Goal: Task Accomplishment & Management: Use online tool/utility

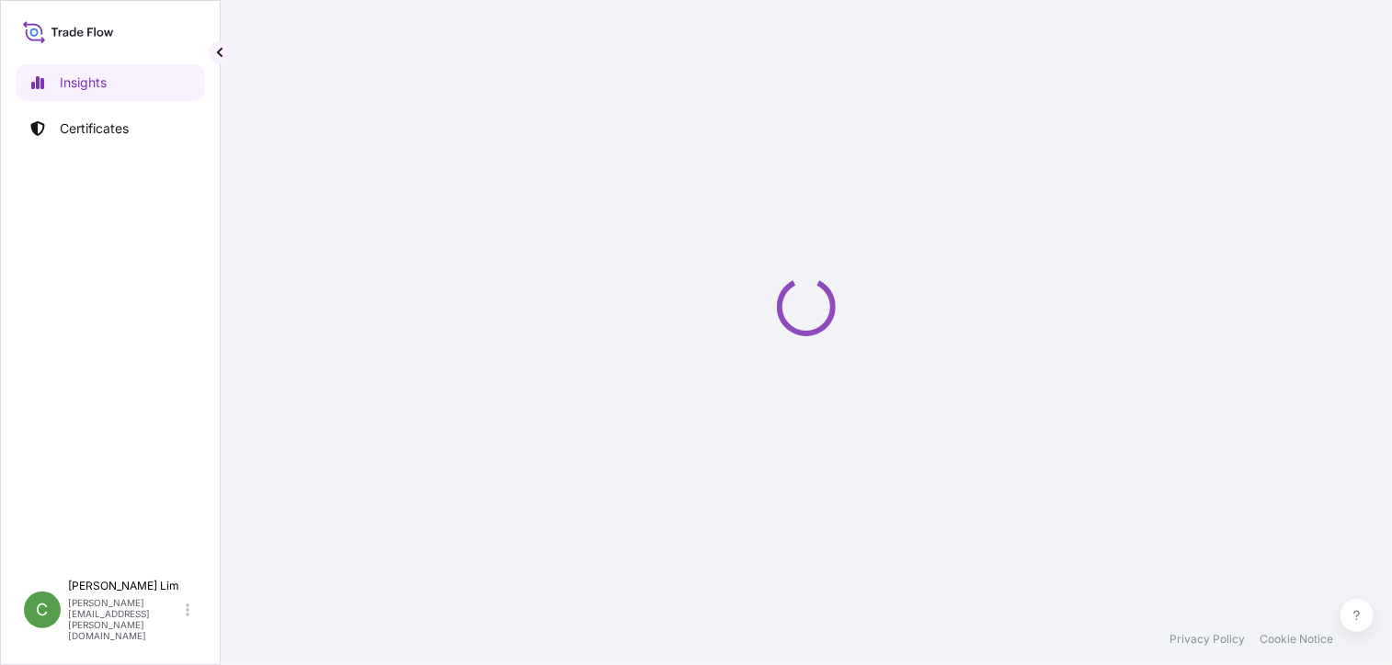
select select "2025"
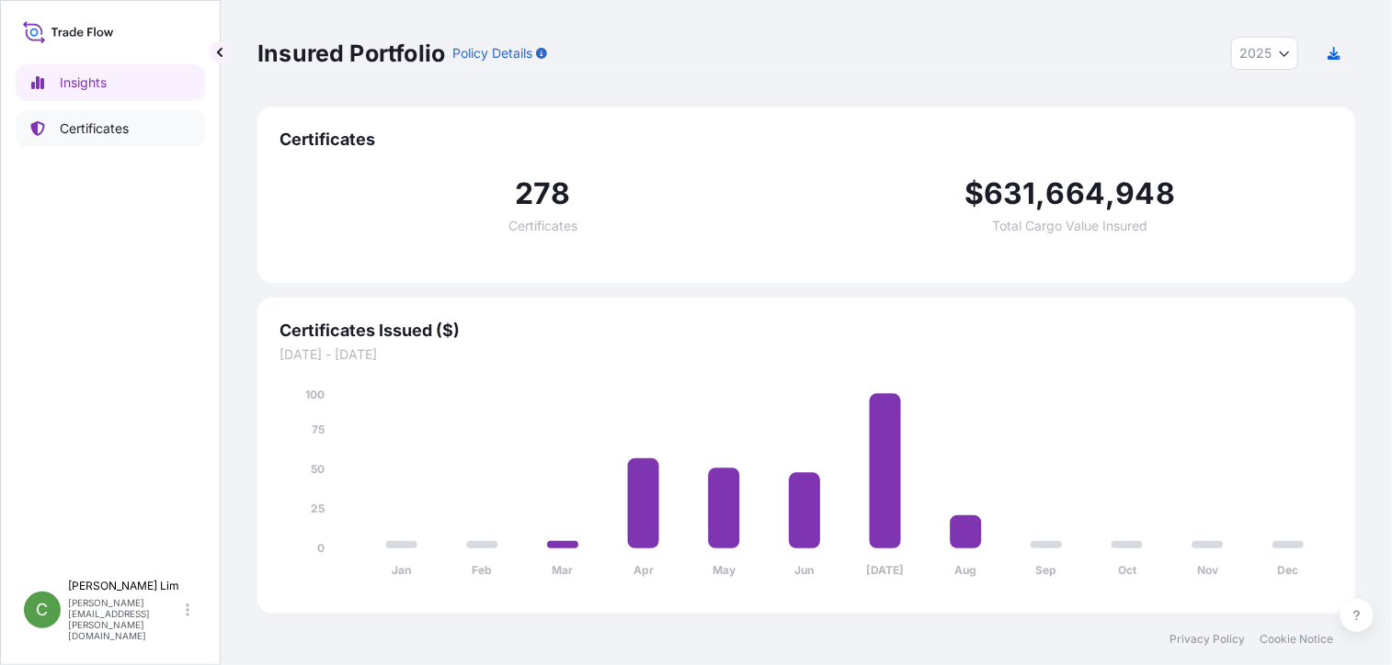
click at [76, 133] on p "Certificates" at bounding box center [94, 128] width 69 height 18
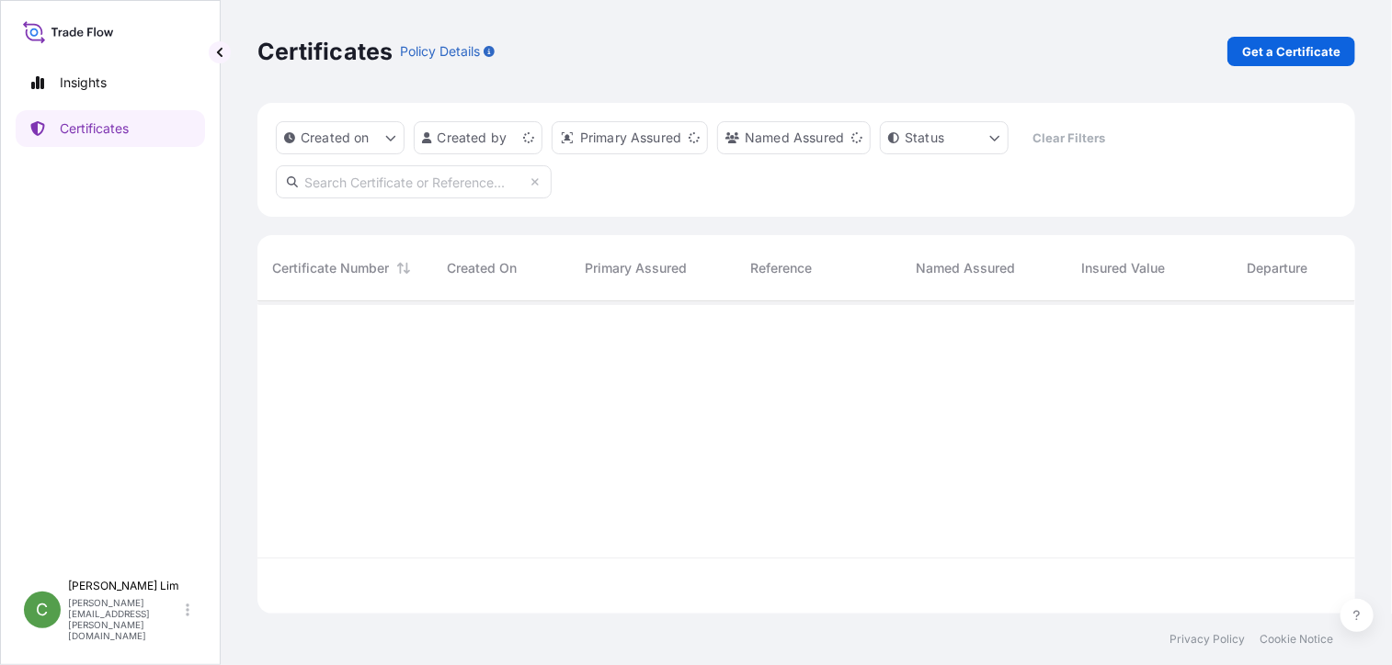
scroll to position [309, 1084]
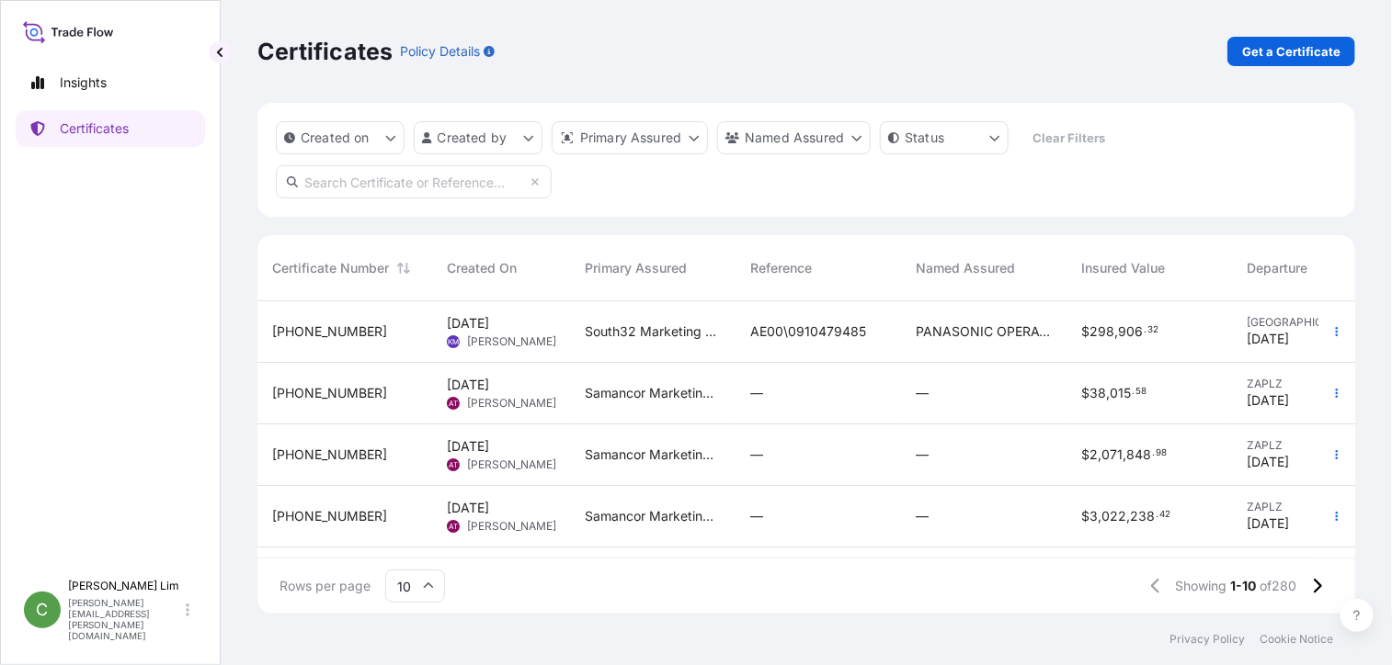
click at [482, 176] on input "text" at bounding box center [414, 181] width 276 height 33
paste input "[PHONE_NUMBER]"
type input "[PHONE_NUMBER]"
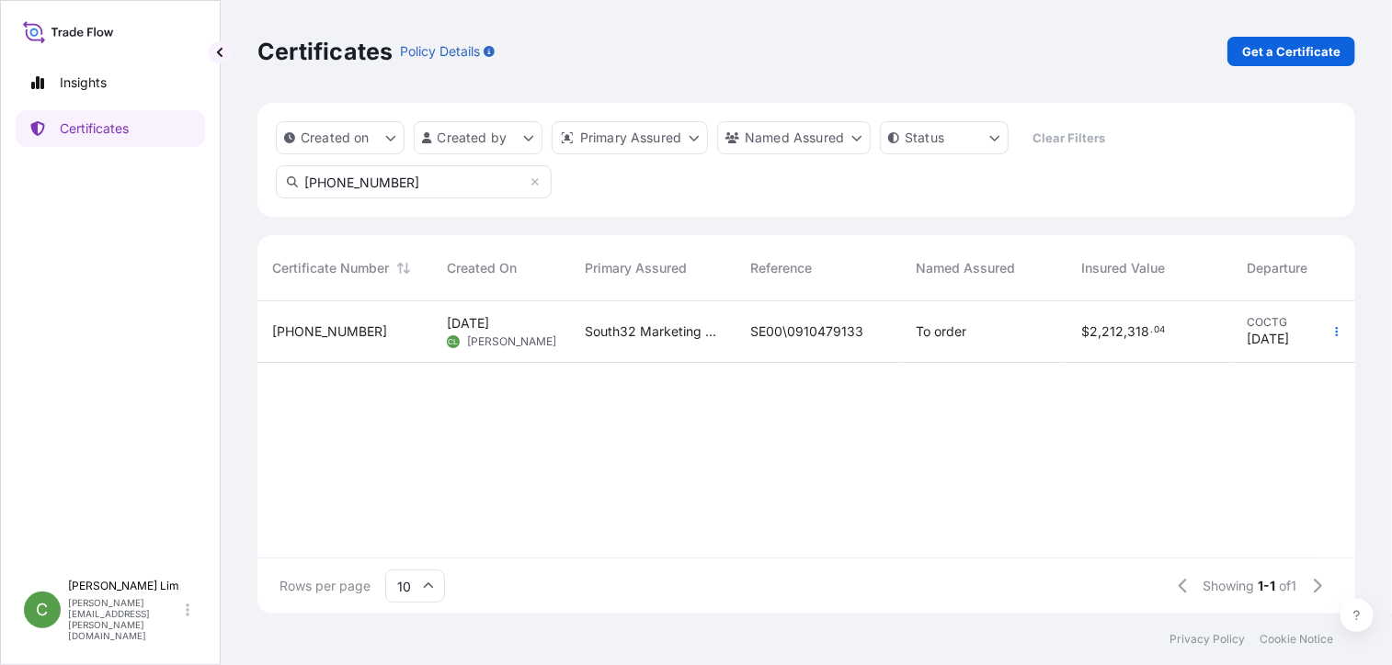
click at [308, 326] on span "[PHONE_NUMBER]" at bounding box center [329, 332] width 115 height 18
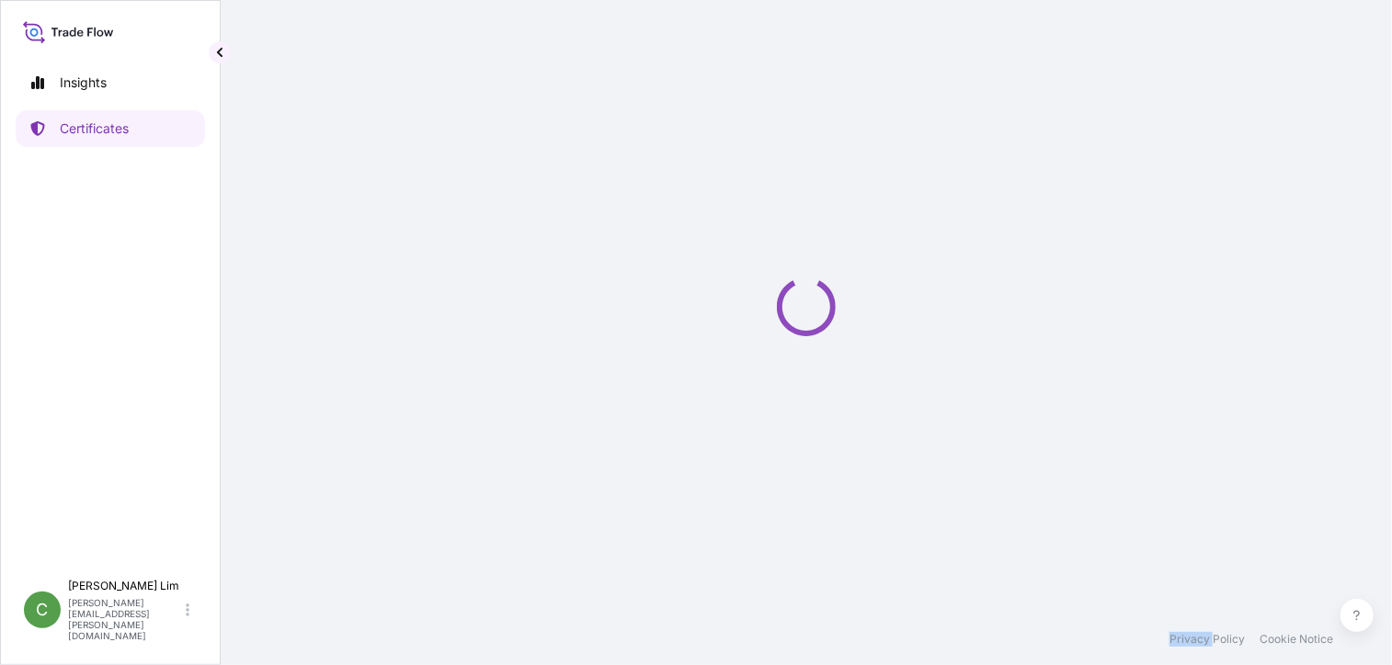
click at [308, 326] on div "Loading" at bounding box center [805, 307] width 1097 height 614
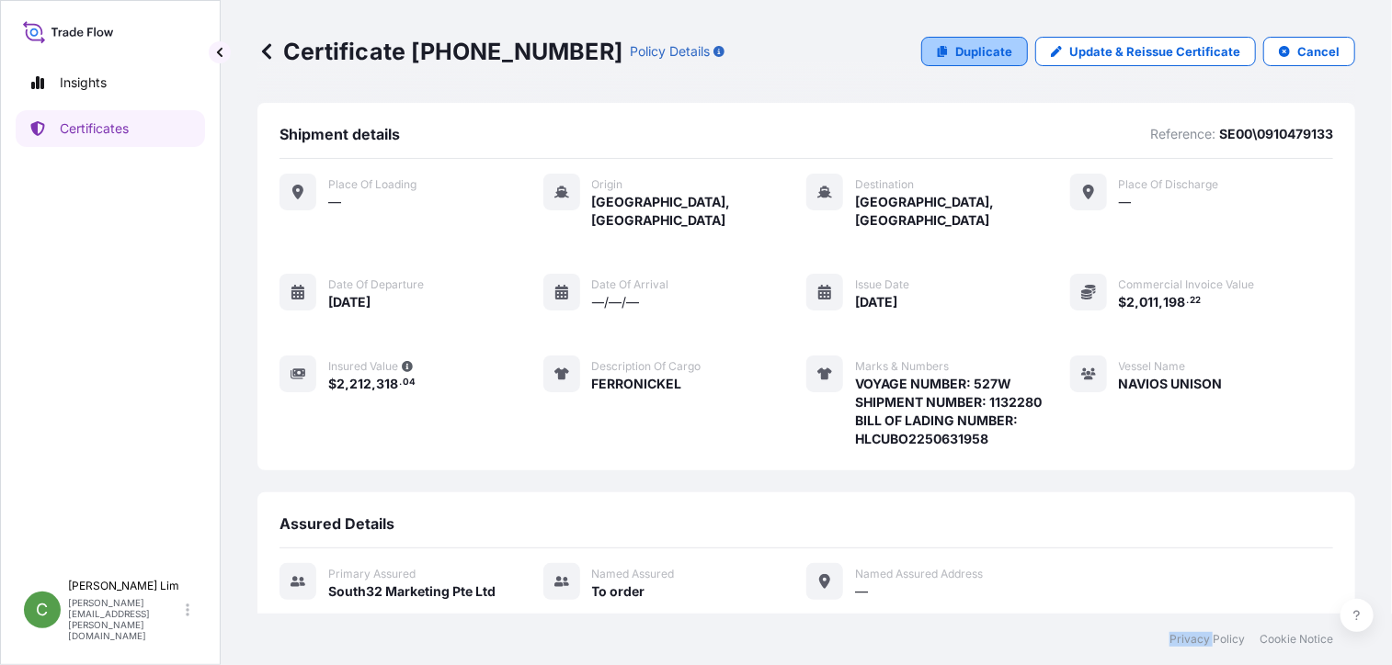
click at [983, 54] on p "Duplicate" at bounding box center [983, 51] width 57 height 18
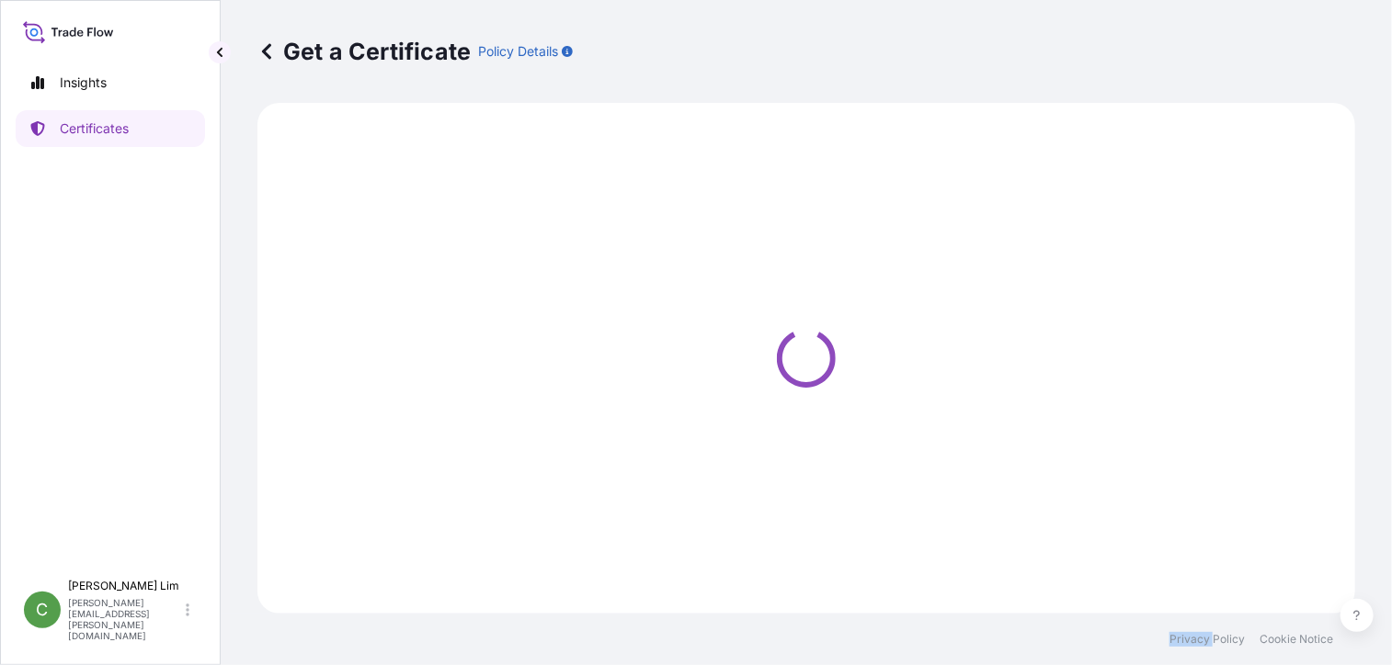
select select "Sea"
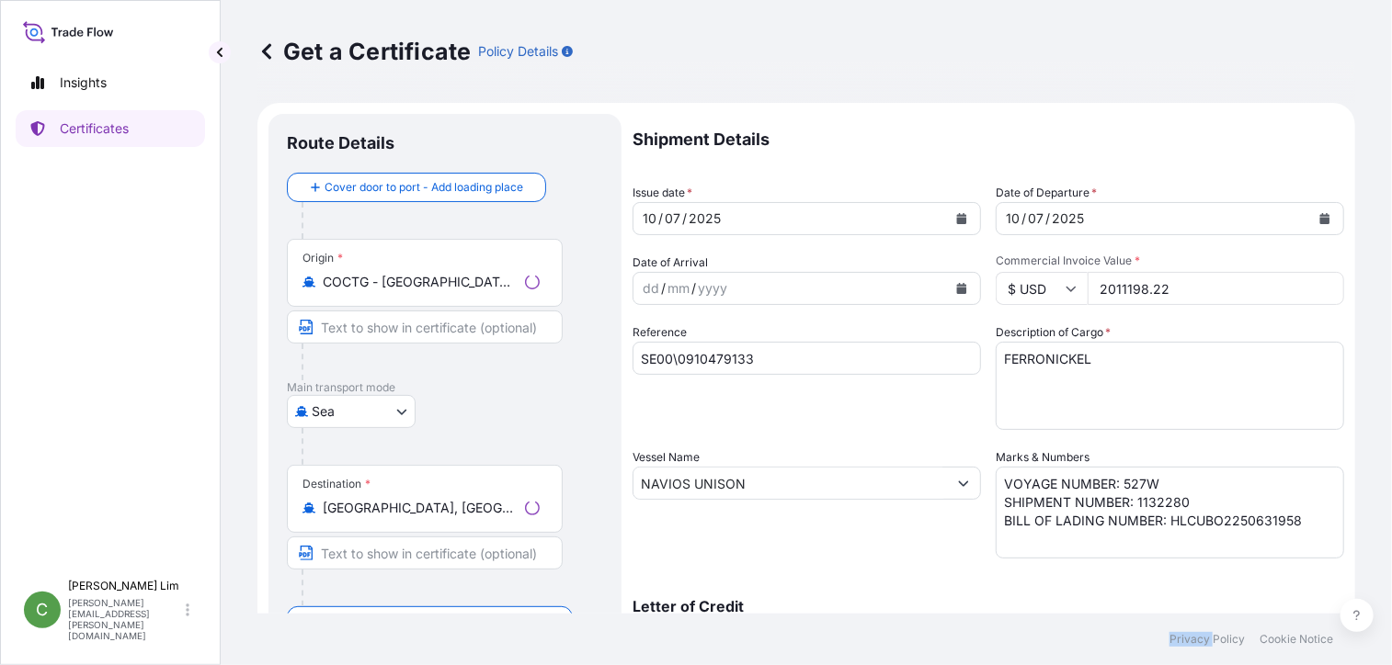
select select "31709"
click at [956, 213] on icon "Calendar" at bounding box center [961, 218] width 11 height 11
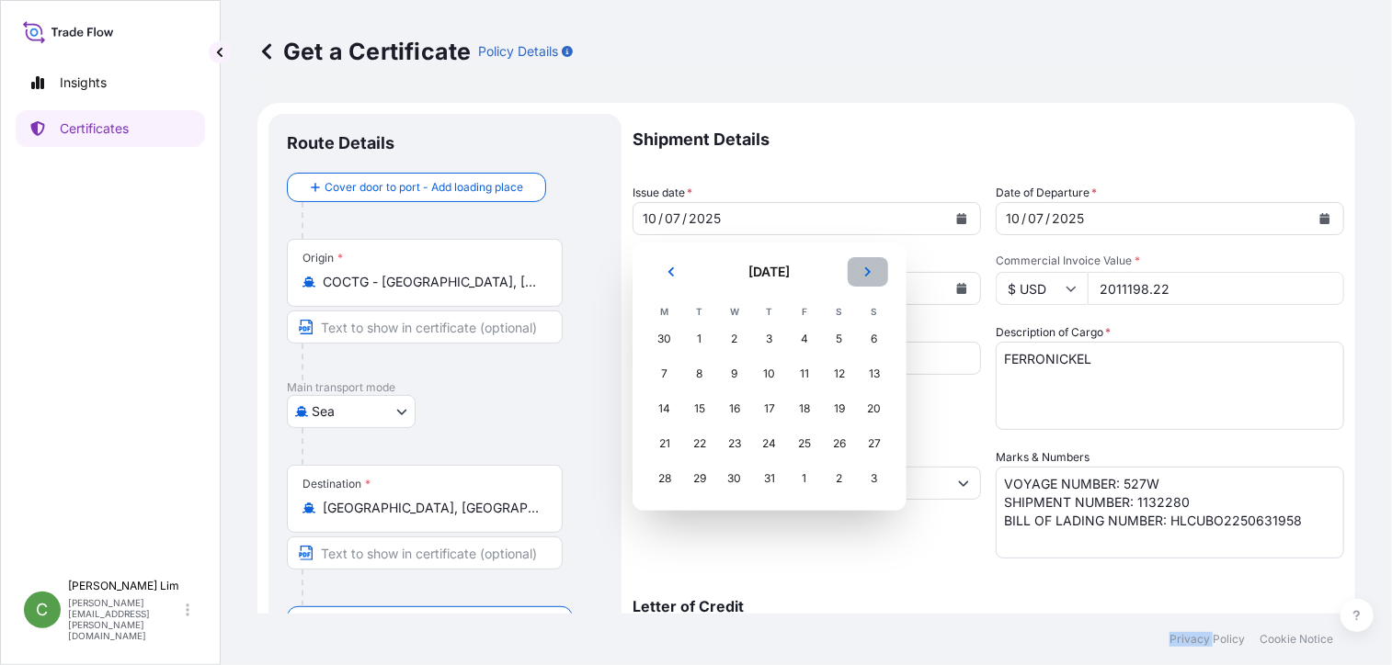
click at [874, 278] on button "Next" at bounding box center [867, 271] width 40 height 29
click at [735, 370] on div "6" at bounding box center [734, 374] width 33 height 33
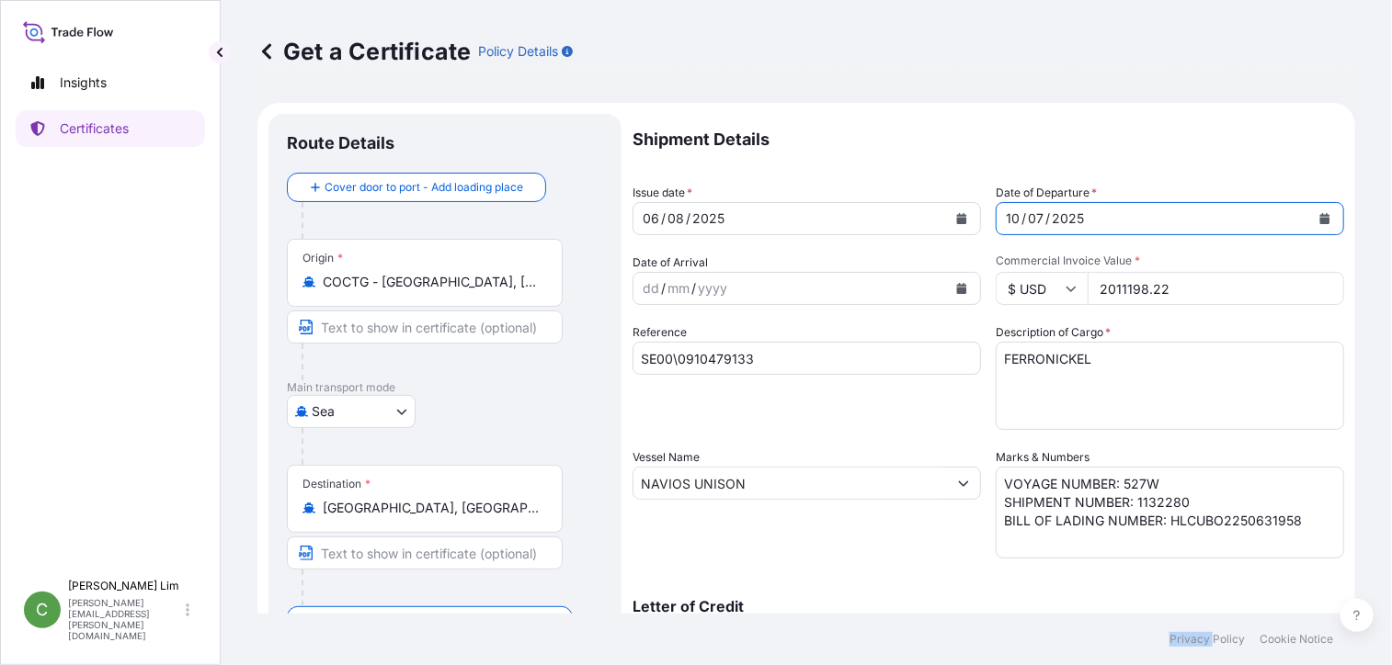
click at [1320, 217] on icon "Calendar" at bounding box center [1325, 218] width 10 height 11
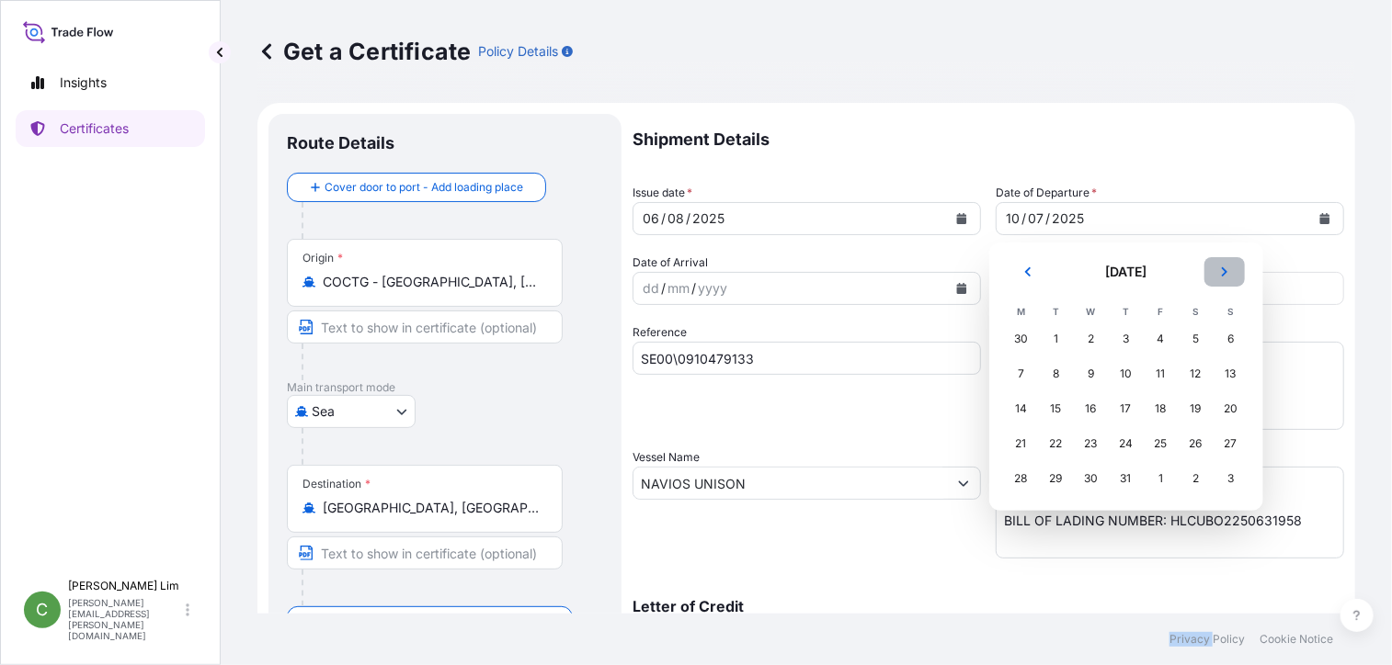
click at [1222, 268] on icon "Next" at bounding box center [1224, 271] width 6 height 9
click at [1097, 375] on div "6" at bounding box center [1090, 374] width 33 height 33
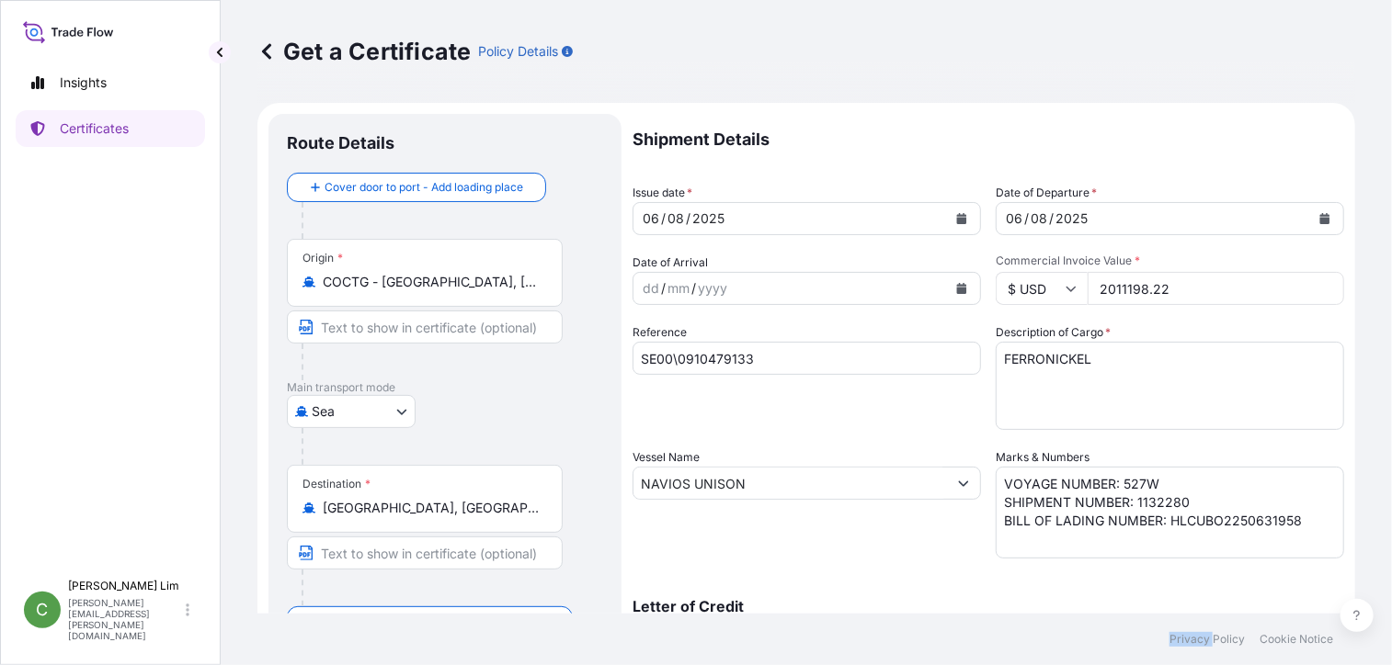
click at [923, 11] on div "Get a Certificate Policy Details" at bounding box center [805, 51] width 1097 height 103
drag, startPoint x: 1202, startPoint y: 291, endPoint x: 1048, endPoint y: 290, distance: 154.4
click at [1048, 290] on div "$ USD 2011198.22" at bounding box center [1169, 288] width 348 height 33
paste input "90131.08"
type input "90131.08"
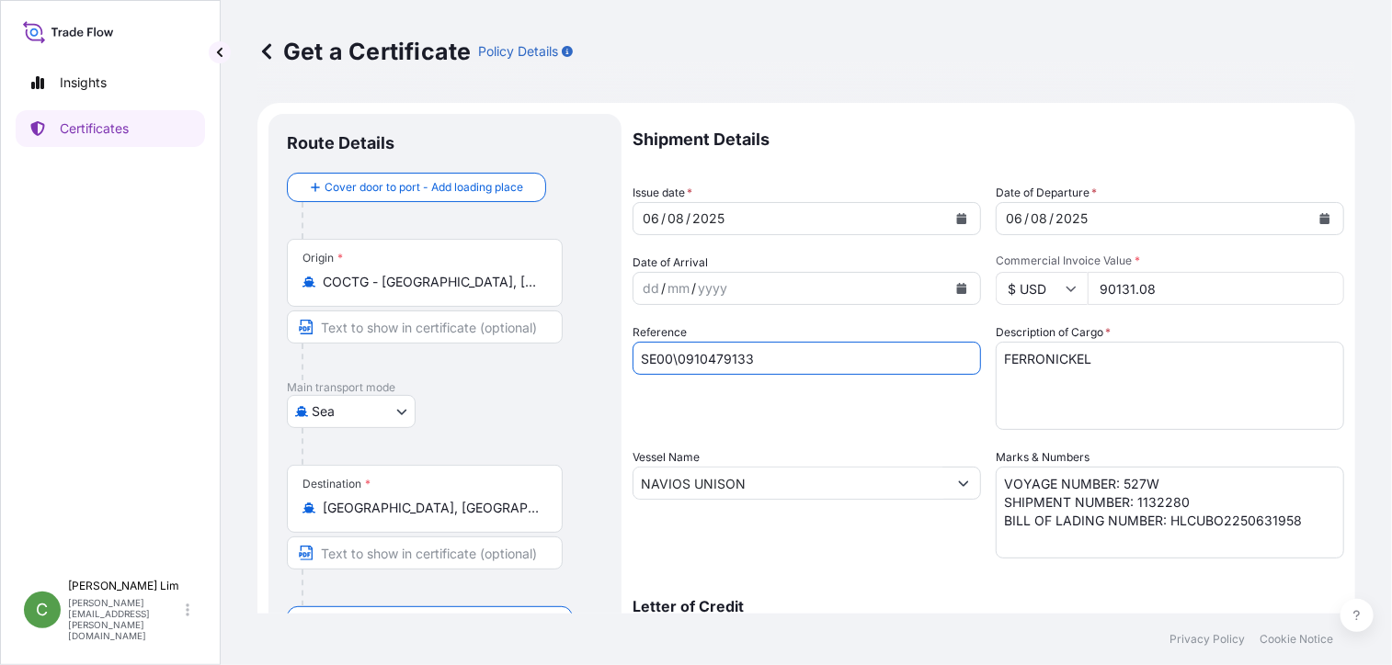
drag, startPoint x: 772, startPoint y: 351, endPoint x: 594, endPoint y: 351, distance: 178.3
click at [594, 351] on form "Route Details Cover door to port - Add loading place Place of loading Road / In…" at bounding box center [805, 508] width 1097 height 810
paste input "489"
type input "SE00\0910479489"
click at [754, 29] on div "Get a Certificate Policy Details" at bounding box center [805, 51] width 1097 height 103
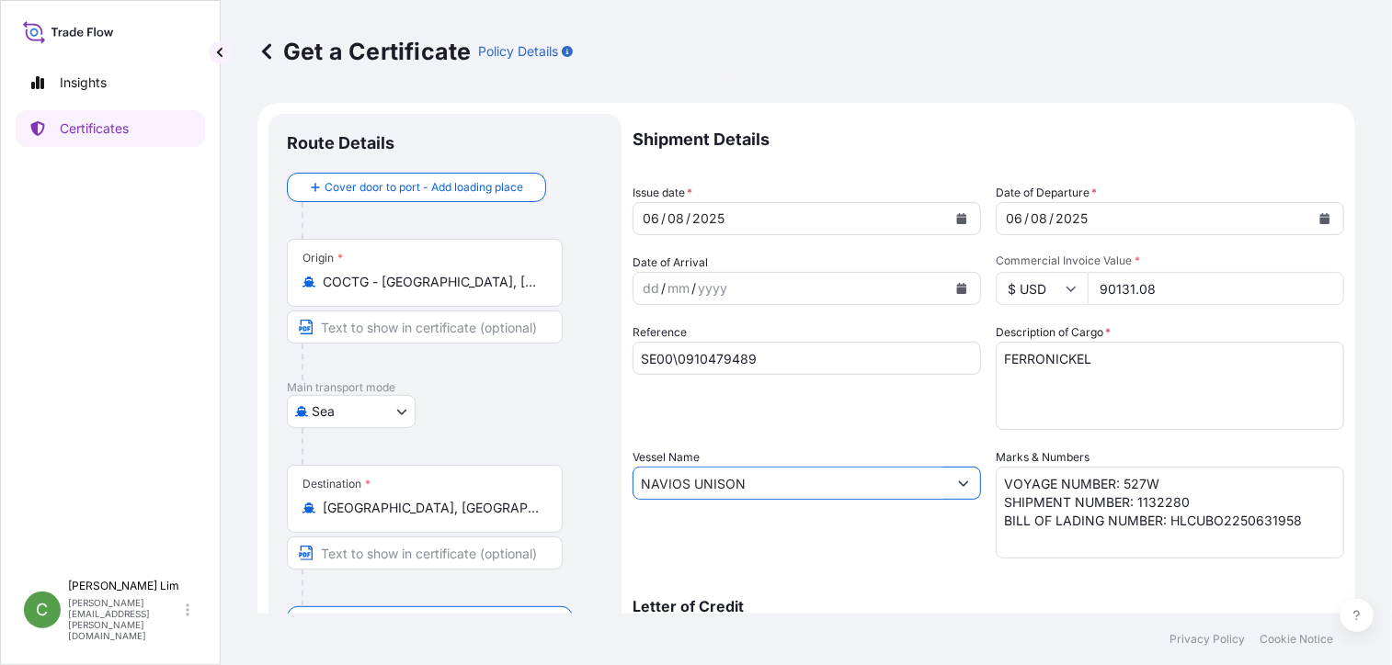
drag, startPoint x: 759, startPoint y: 481, endPoint x: 550, endPoint y: 490, distance: 209.8
click at [550, 490] on form "Route Details Cover door to port - Add loading place Place of loading Road / In…" at bounding box center [805, 508] width 1097 height 810
paste input "CMA CGM HYDRA"
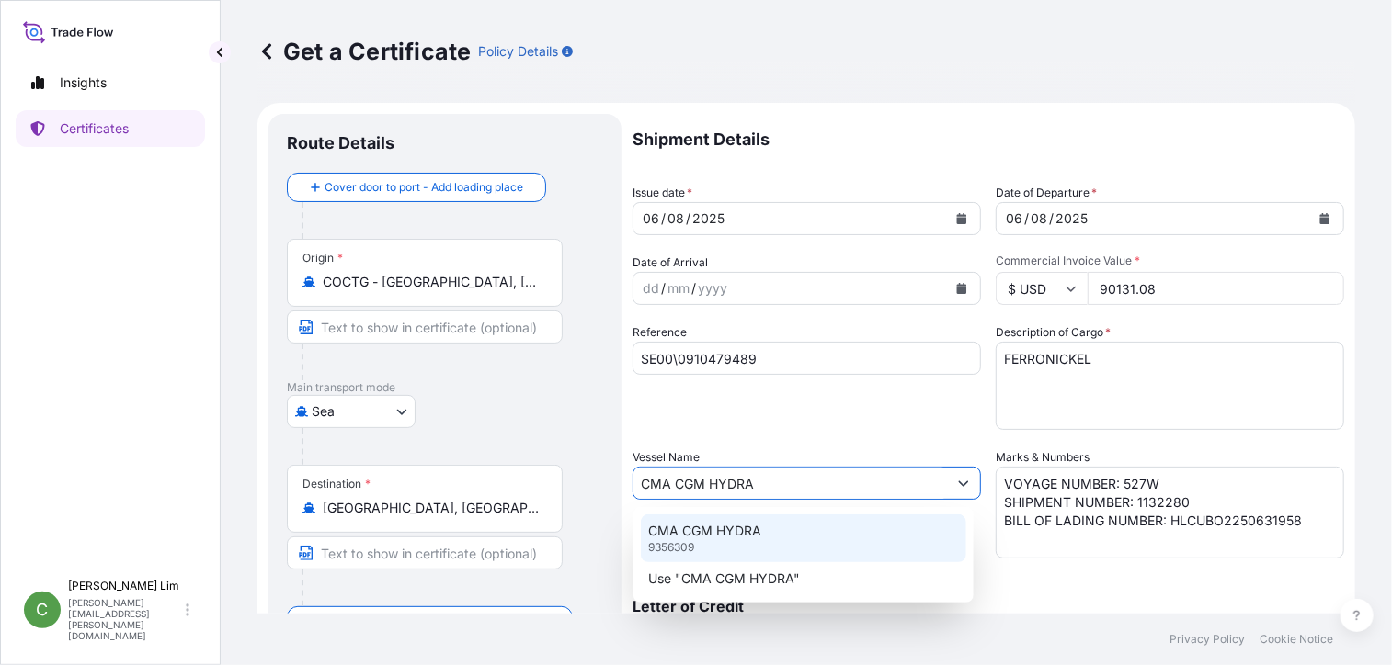
click at [706, 542] on div "CMA CGM HYDRA 9356309" at bounding box center [803, 539] width 325 height 48
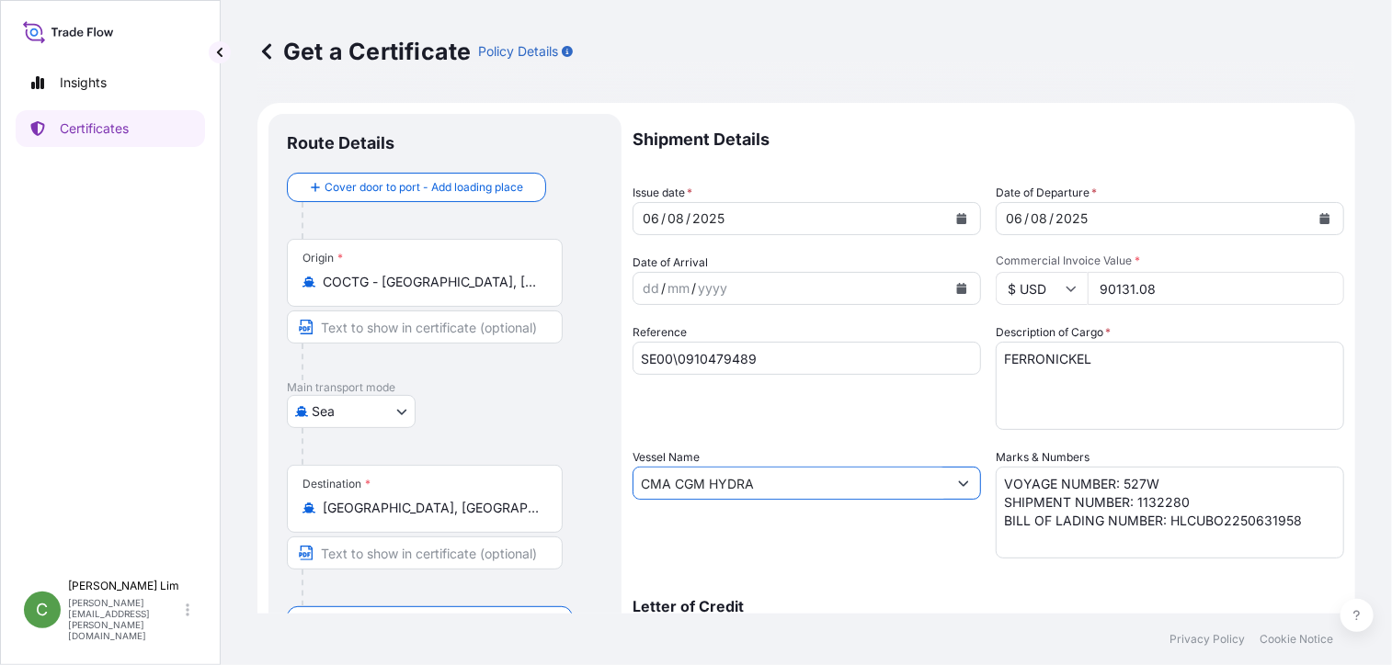
type input "CMA CGM HYDRA"
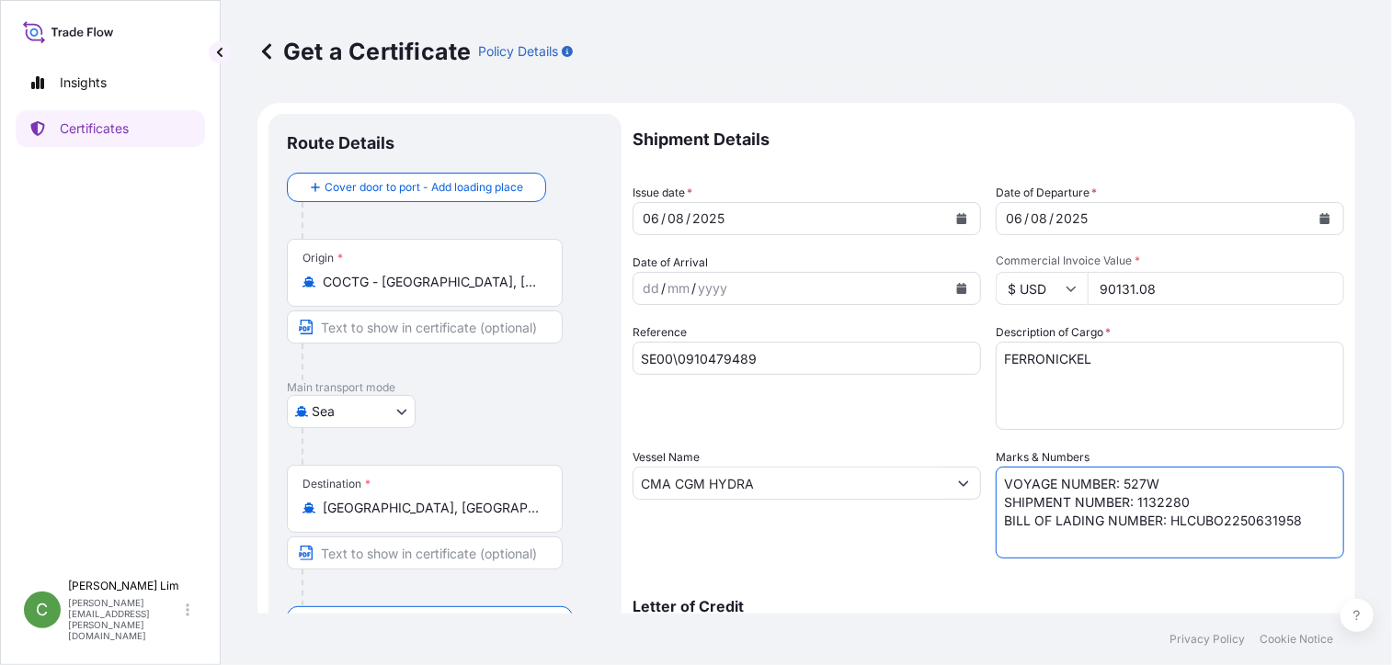
drag, startPoint x: 1121, startPoint y: 479, endPoint x: 1193, endPoint y: 479, distance: 71.7
click at [1193, 479] on textarea "VOYAGE NUMBER: 527W SHIPMENT NUMBER: 1132280 BILL OF LADING NUMBER: HLCUBO22506…" at bounding box center [1169, 513] width 348 height 92
paste textarea "0PPL7W2MA"
drag, startPoint x: 1140, startPoint y: 506, endPoint x: 1194, endPoint y: 504, distance: 54.3
click at [1194, 504] on textarea "VOYAGE NUMBER: 527W SHIPMENT NUMBER: 1132280 BILL OF LADING NUMBER: HLCUBO22506…" at bounding box center [1169, 513] width 348 height 92
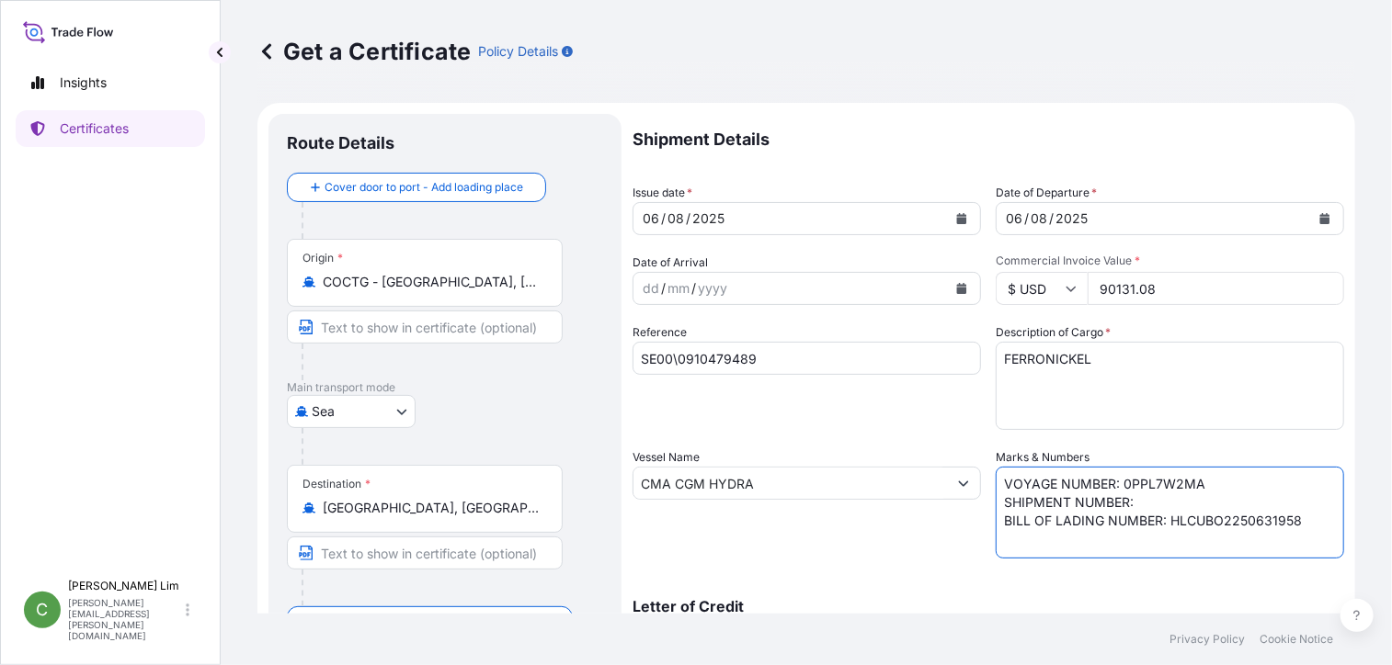
paste textarea "1132518"
drag, startPoint x: 1176, startPoint y: 517, endPoint x: 1401, endPoint y: 521, distance: 224.3
click at [1391, 521] on html "Insights Certificates C Christina Lim christina.lim@south32.net Get a Certifica…" at bounding box center [696, 332] width 1392 height 665
paste textarea "BGA0481921"
type textarea "VOYAGE NUMBER: 0PPL7W2MA SHIPMENT NUMBER: 1132518 BILL OF LADING NUMBER: BGA048…"
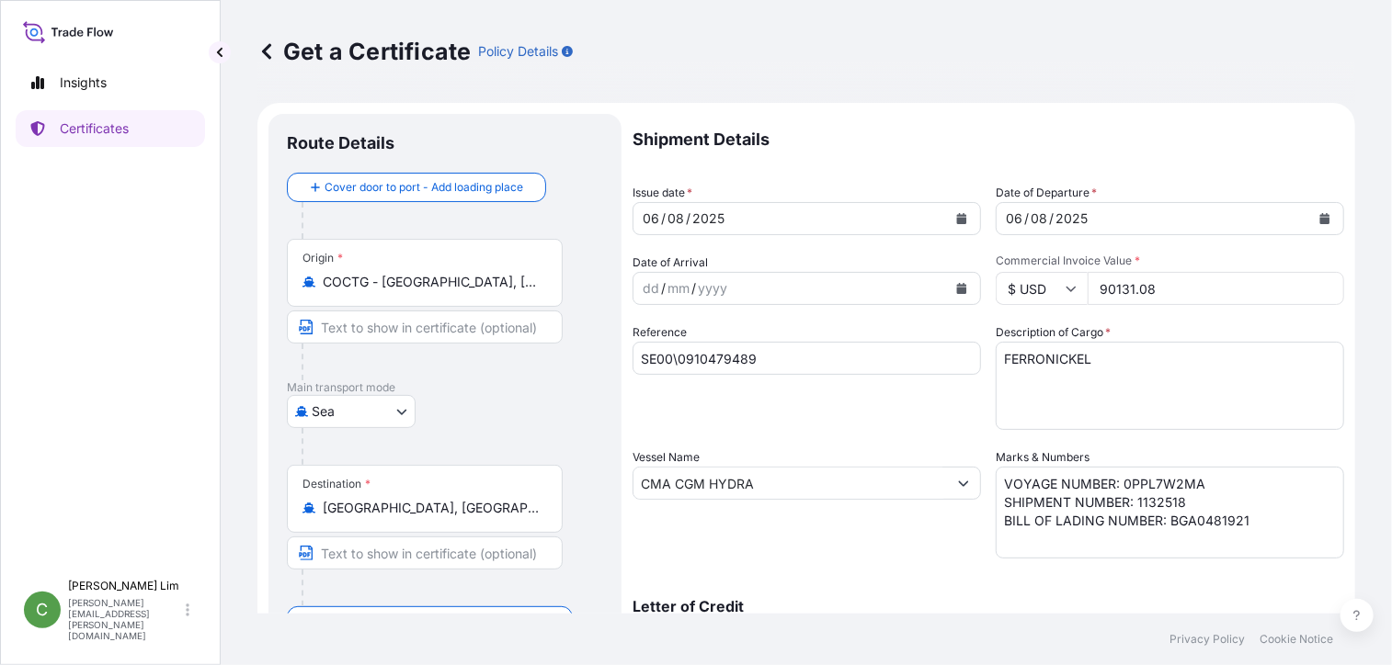
click at [930, 156] on p "Shipment Details" at bounding box center [987, 139] width 711 height 51
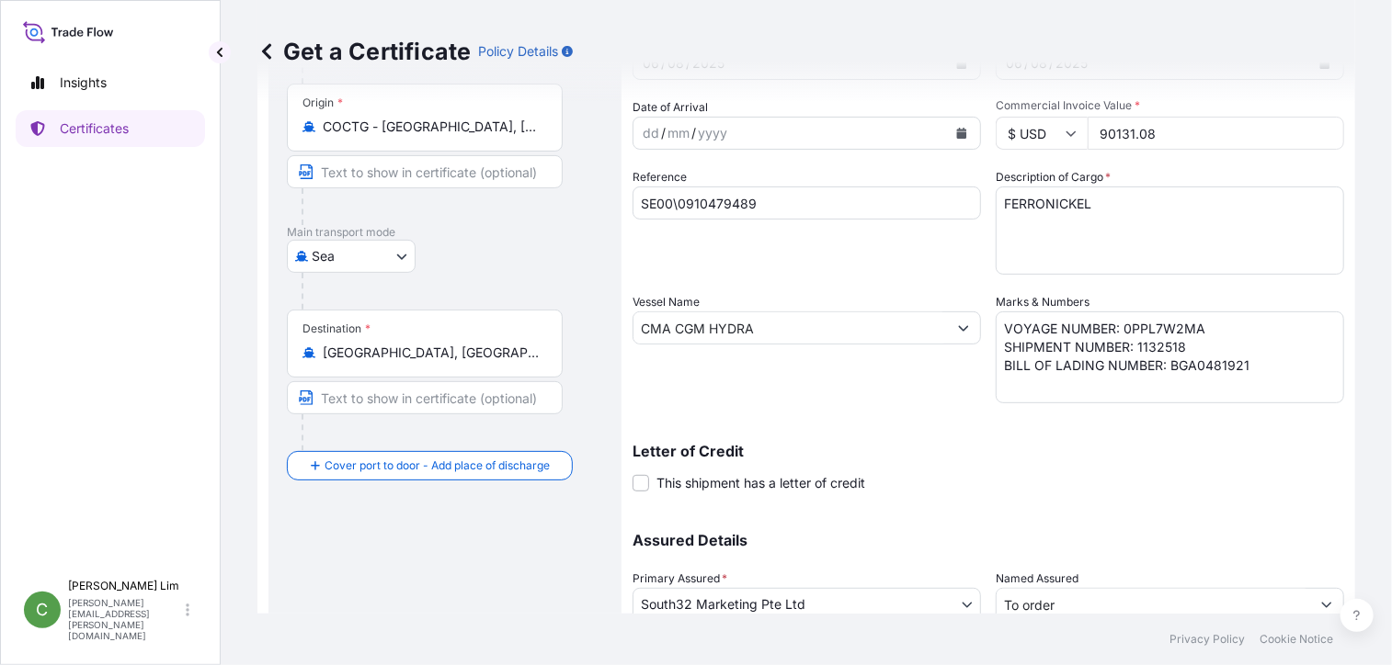
scroll to position [184, 0]
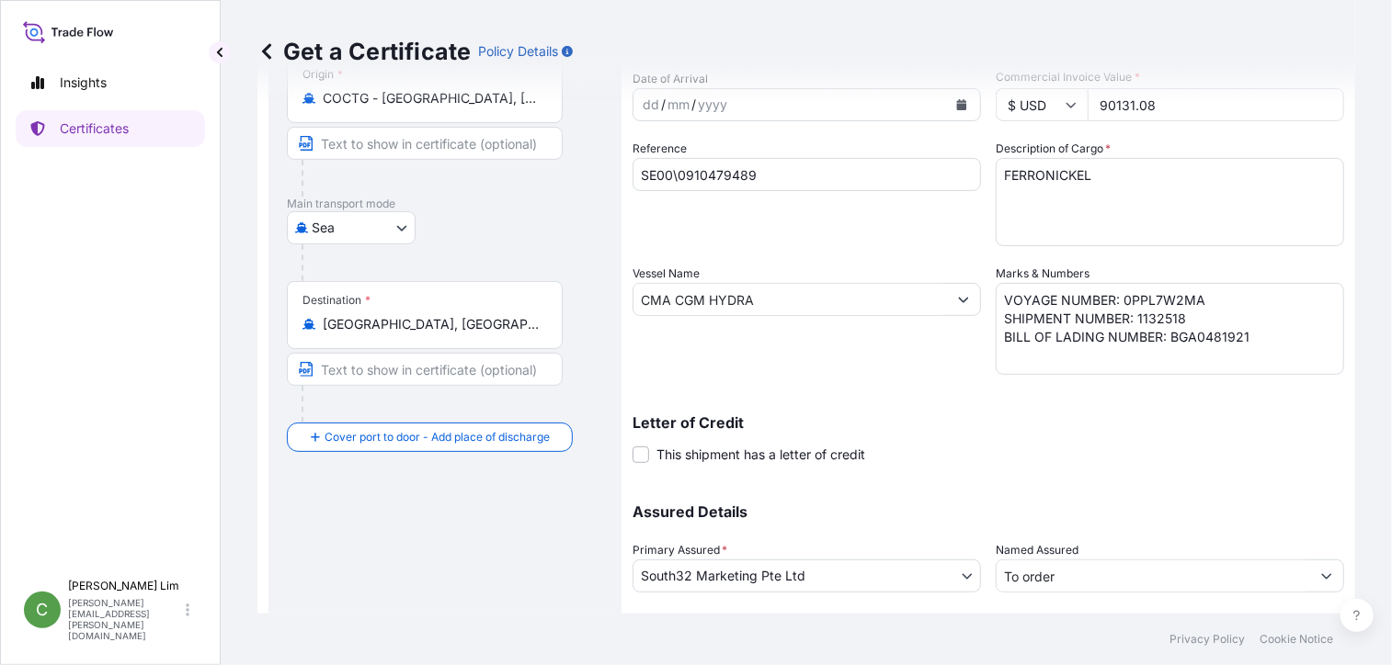
click at [1295, 211] on textarea "FERRONICKEL" at bounding box center [1169, 202] width 348 height 88
click at [1267, 335] on textarea "VOYAGE NUMBER: 527W SHIPMENT NUMBER: 1132280 BILL OF LADING NUMBER: HLCUBO22506…" at bounding box center [1169, 329] width 348 height 92
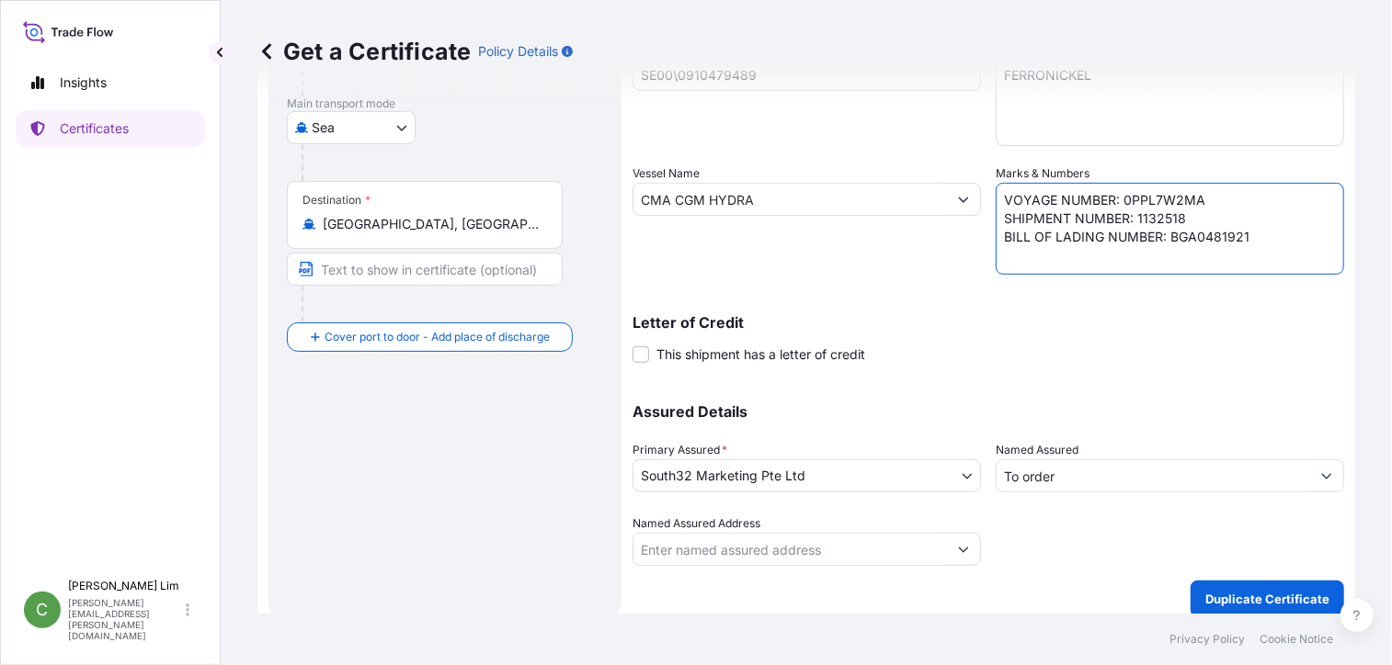
scroll to position [298, 0]
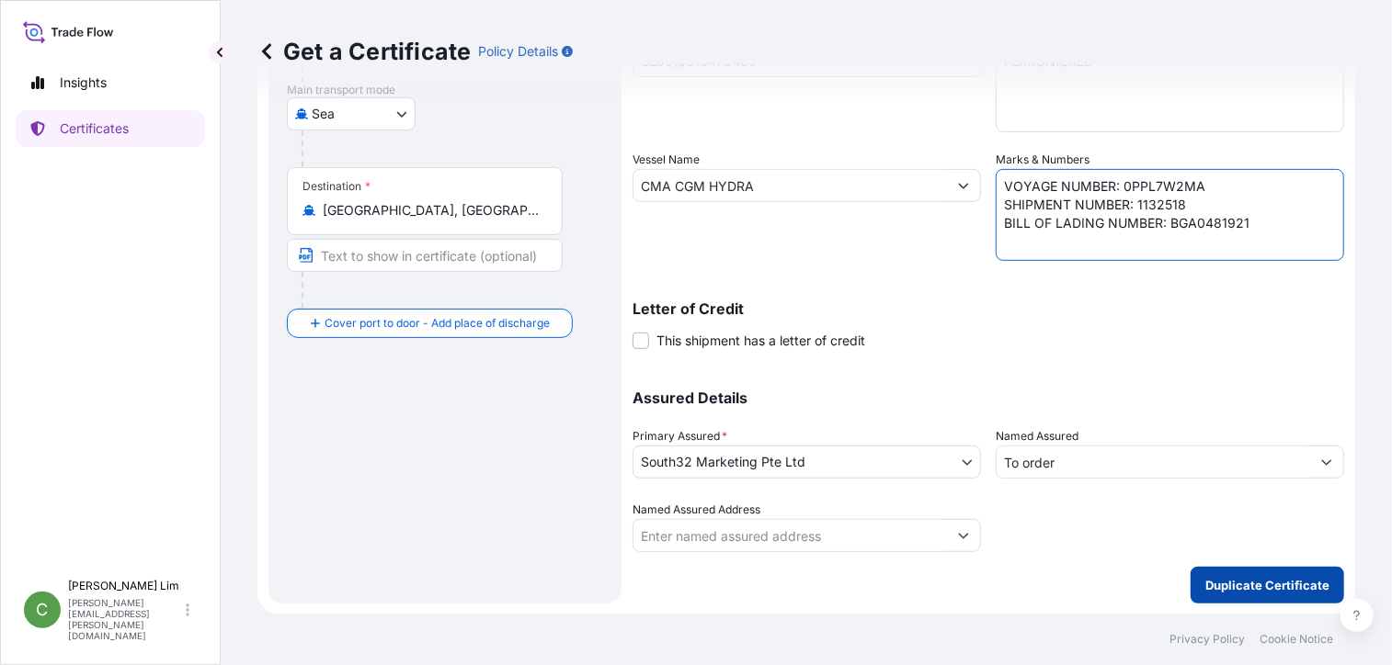
click at [1257, 578] on p "Duplicate Certificate" at bounding box center [1267, 585] width 124 height 18
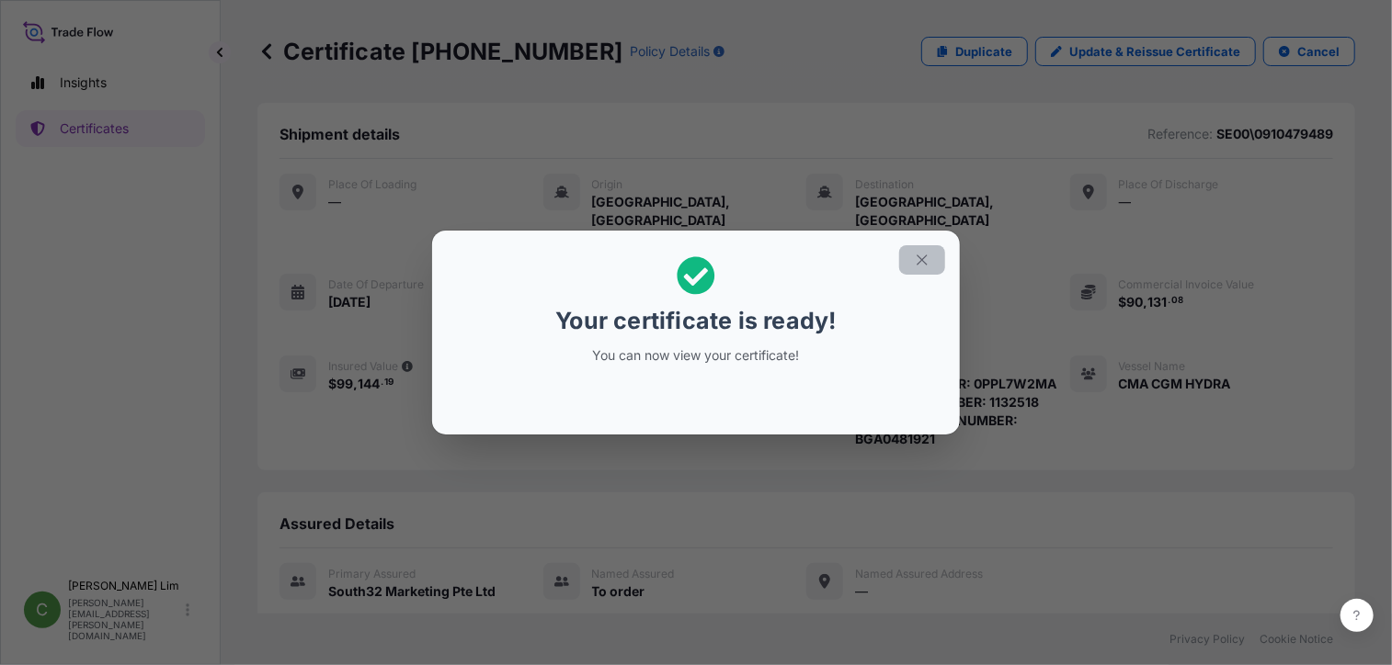
click at [918, 256] on icon "button" at bounding box center [921, 260] width 10 height 10
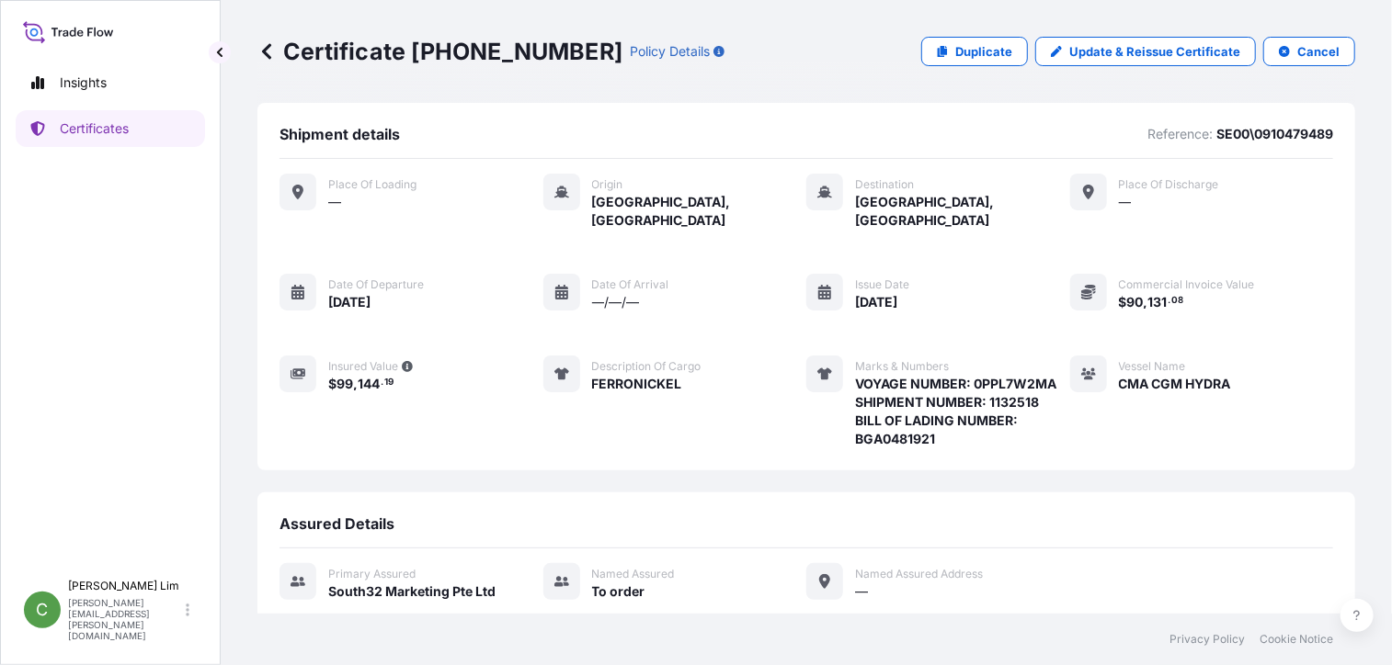
scroll to position [180, 0]
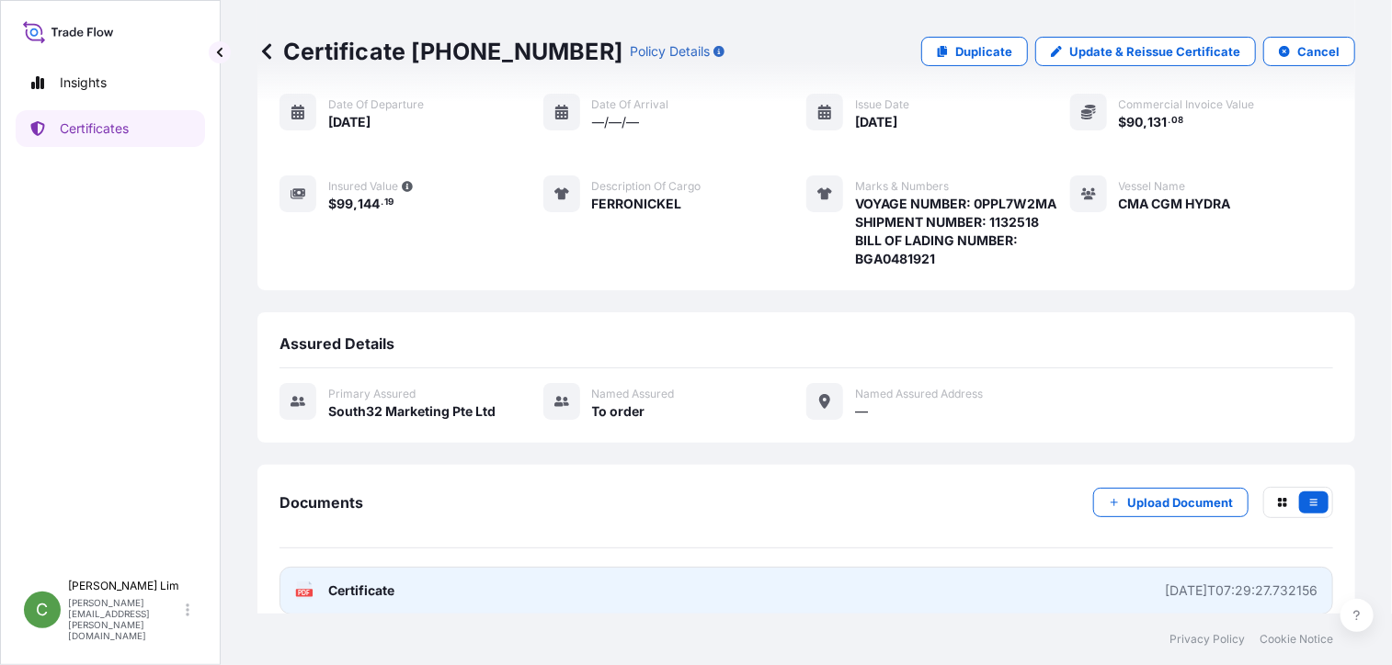
click at [369, 582] on span "Certificate" at bounding box center [361, 591] width 66 height 18
